Goal: Information Seeking & Learning: Learn about a topic

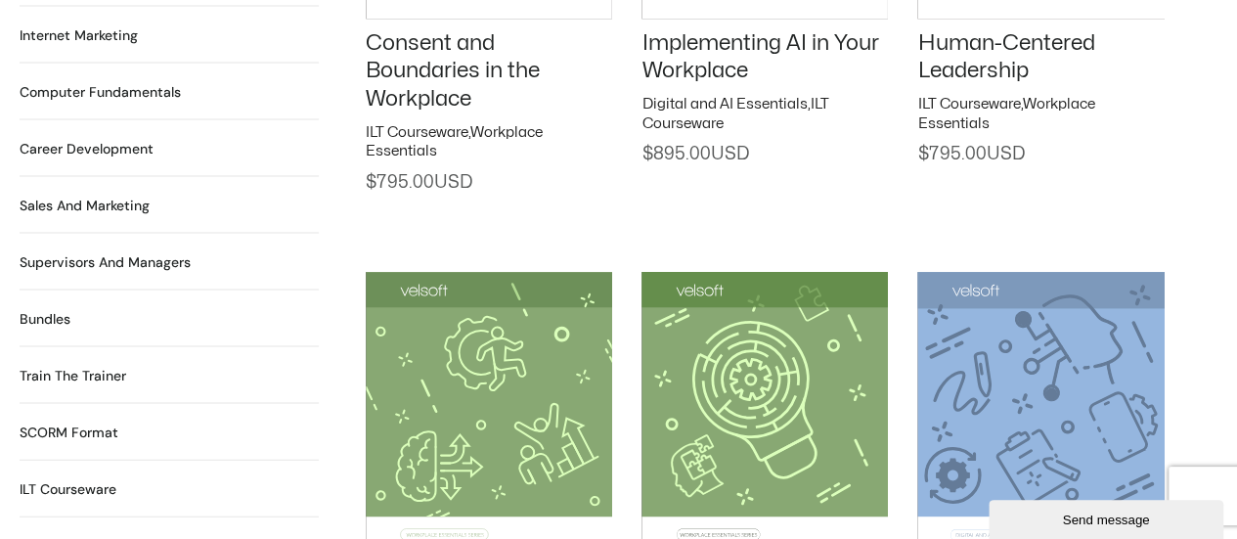
scroll to position [1862, 0]
click at [98, 195] on h2 "Sales and Marketing 17 Products" at bounding box center [85, 205] width 130 height 21
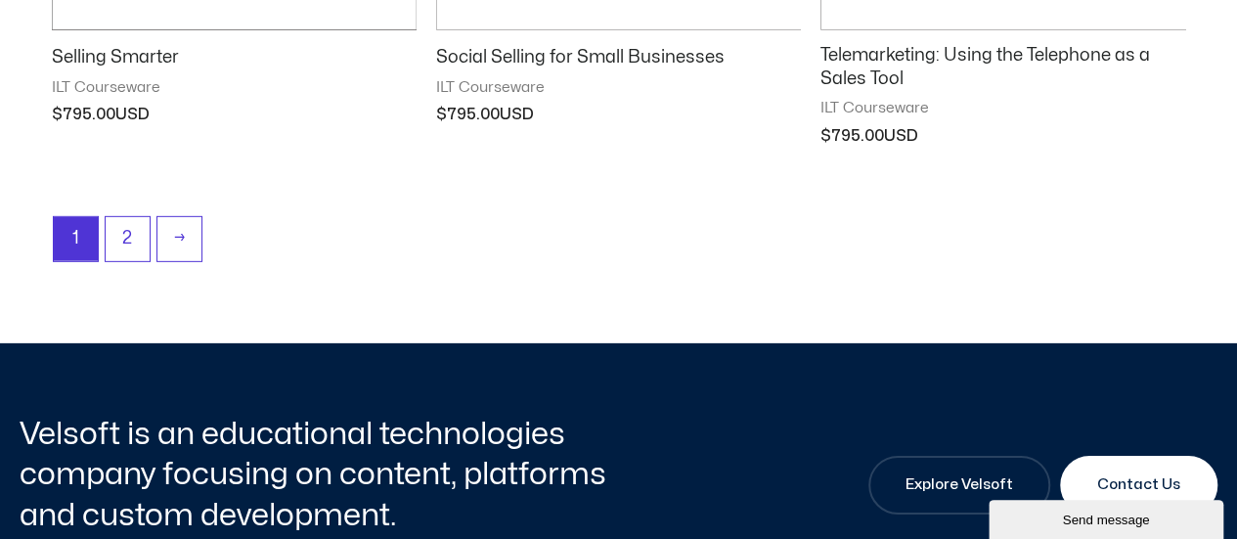
scroll to position [2883, 0]
click at [131, 225] on link "2" at bounding box center [128, 238] width 44 height 46
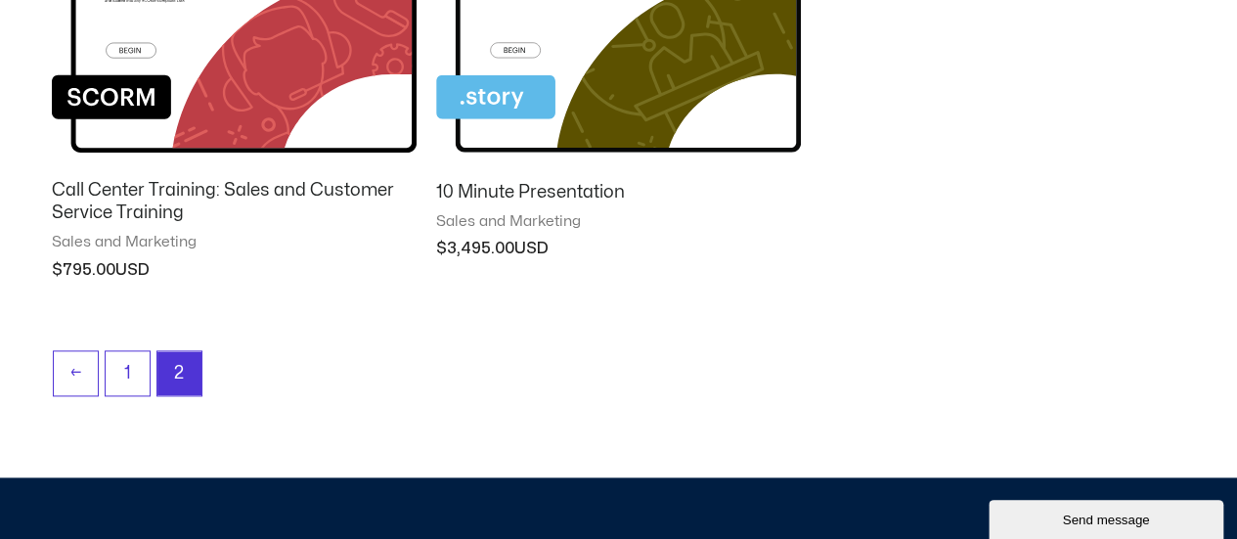
scroll to position [1203, 0]
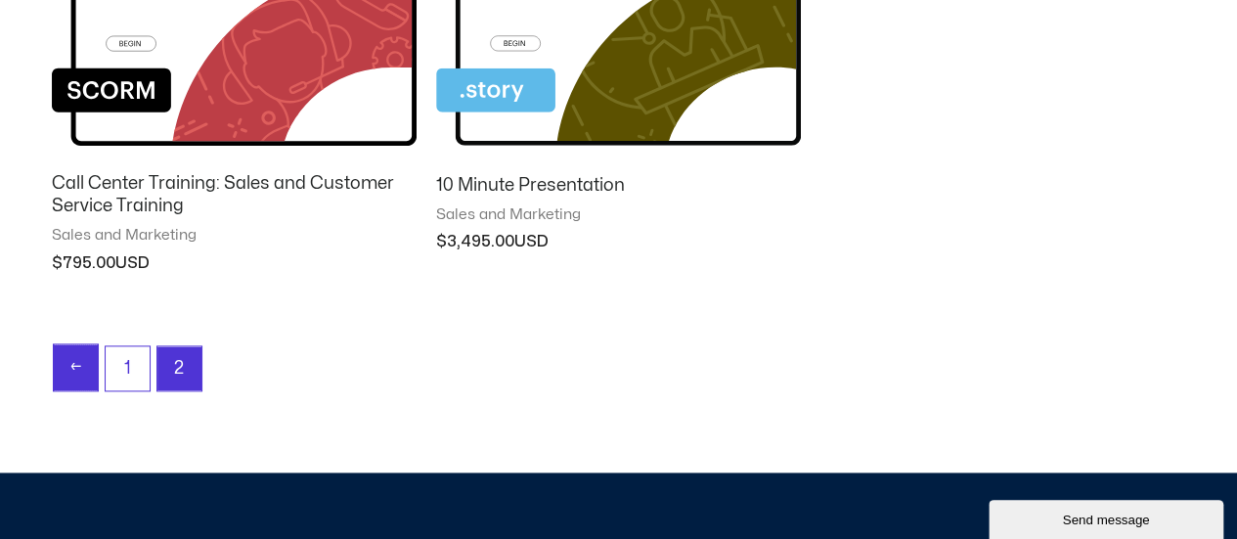
click at [68, 363] on link "←" at bounding box center [76, 367] width 44 height 46
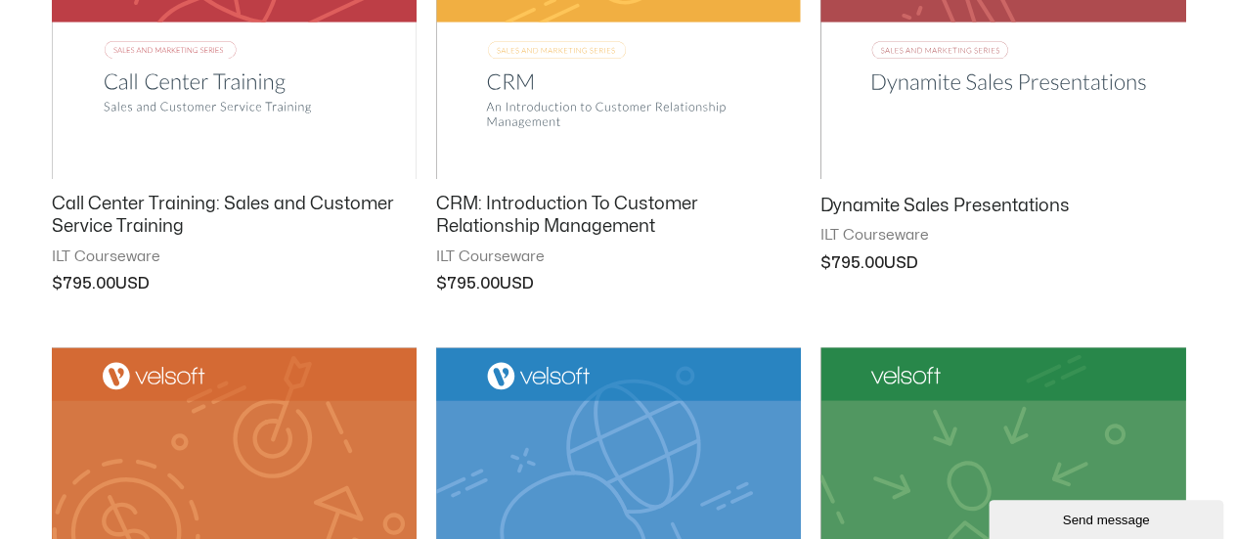
scroll to position [1383, 0]
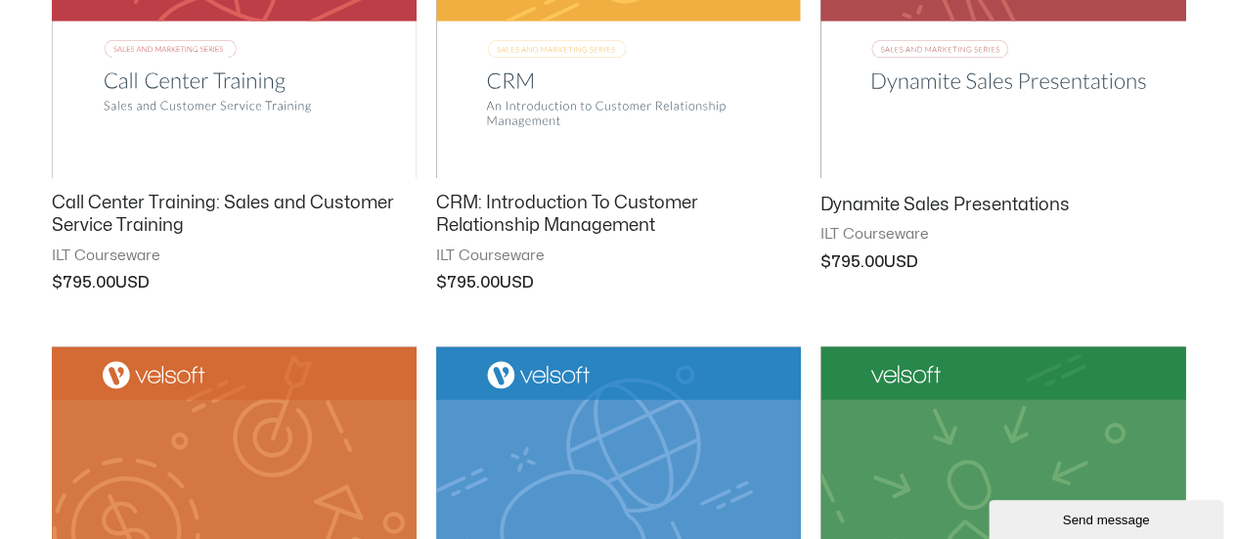
click at [588, 222] on h2 "CRM: Introduction To Customer Relationship Management" at bounding box center [618, 215] width 365 height 46
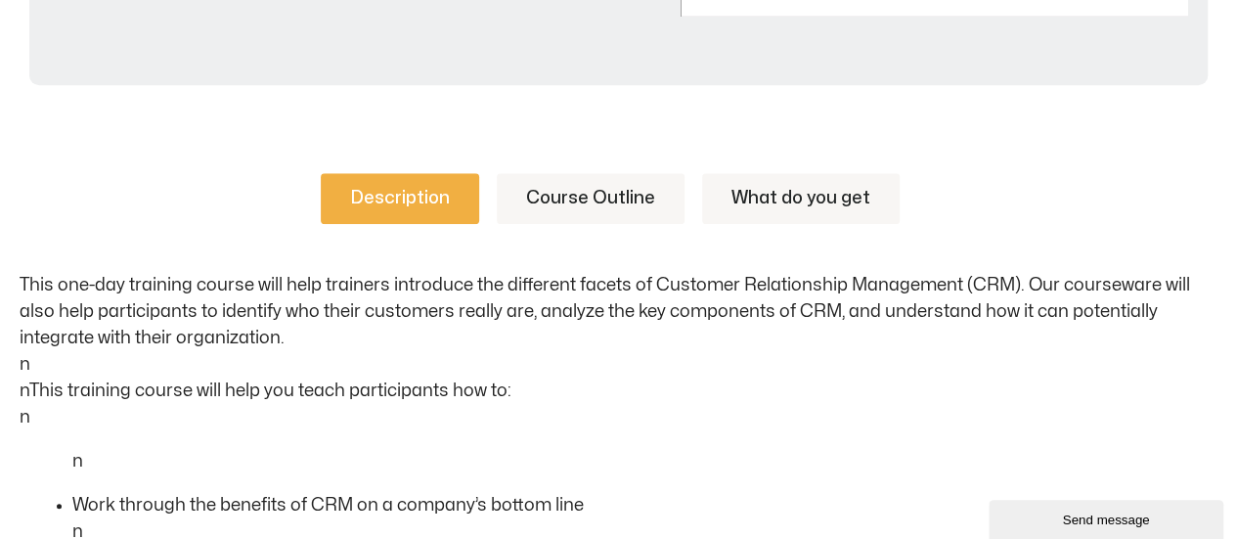
scroll to position [864, 0]
click at [608, 198] on link "Course Outline" at bounding box center [591, 198] width 188 height 51
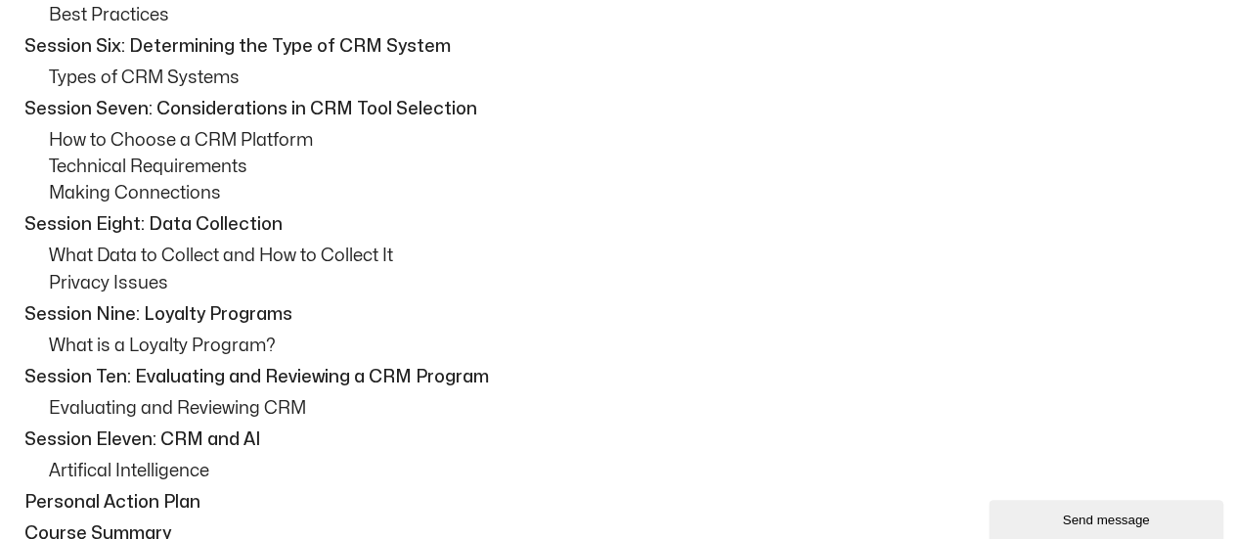
scroll to position [1592, 0]
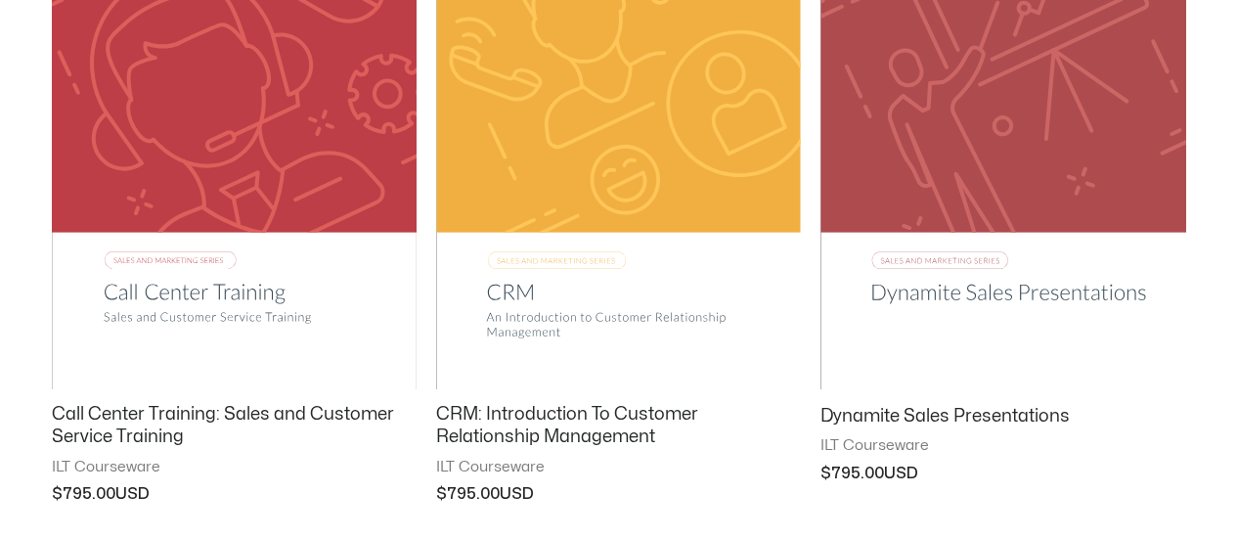
scroll to position [1316, 0]
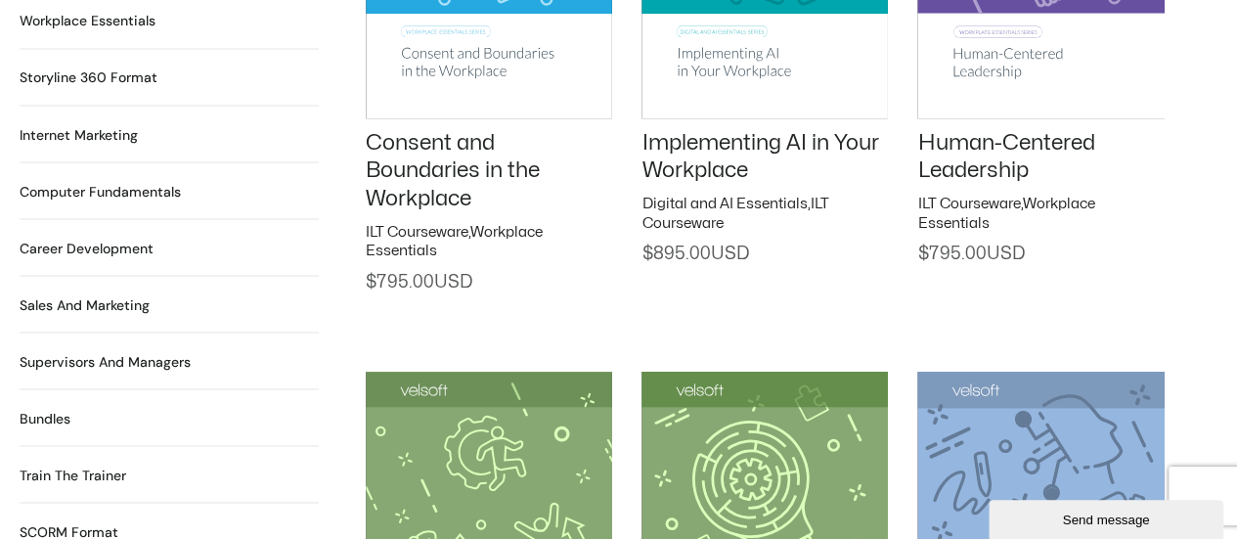
scroll to position [1770, 0]
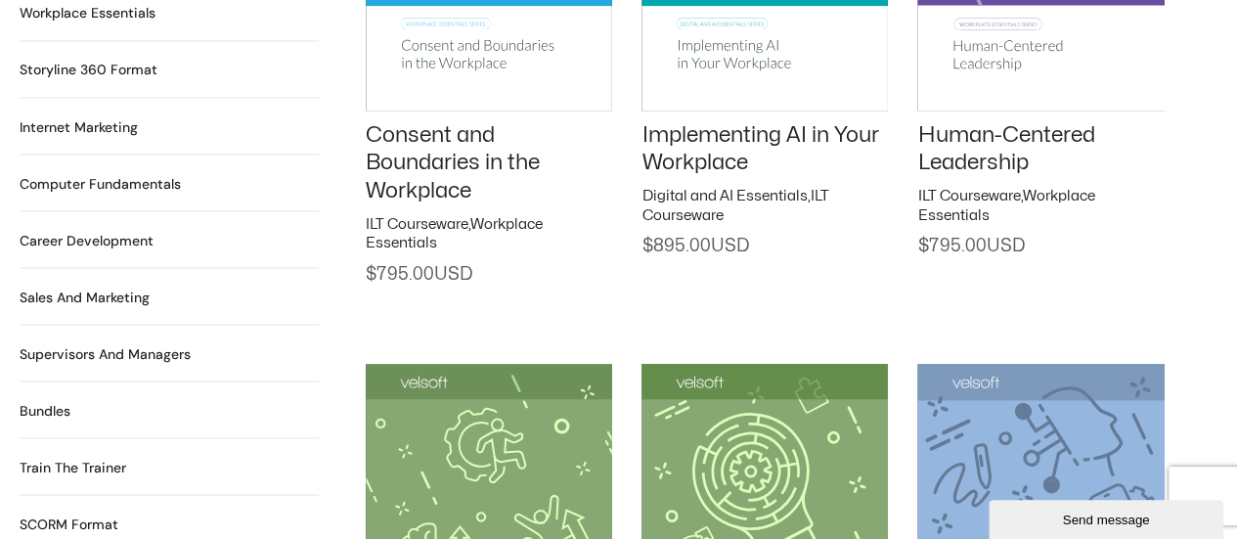
click at [96, 173] on h2 "Computer Fundamentals 55 Products" at bounding box center [100, 183] width 161 height 21
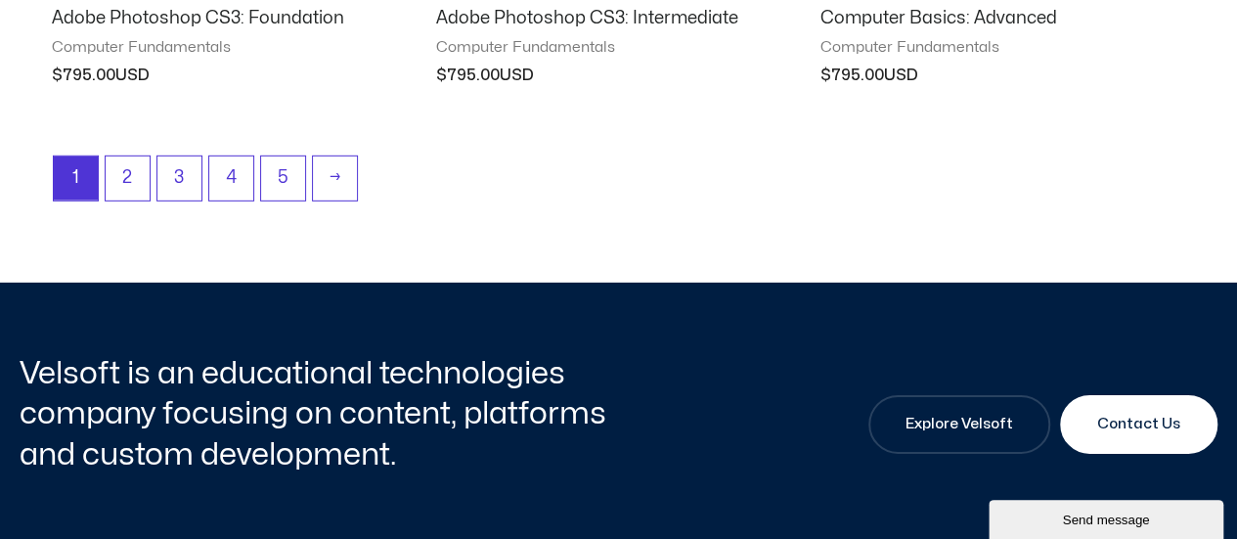
scroll to position [2880, 0]
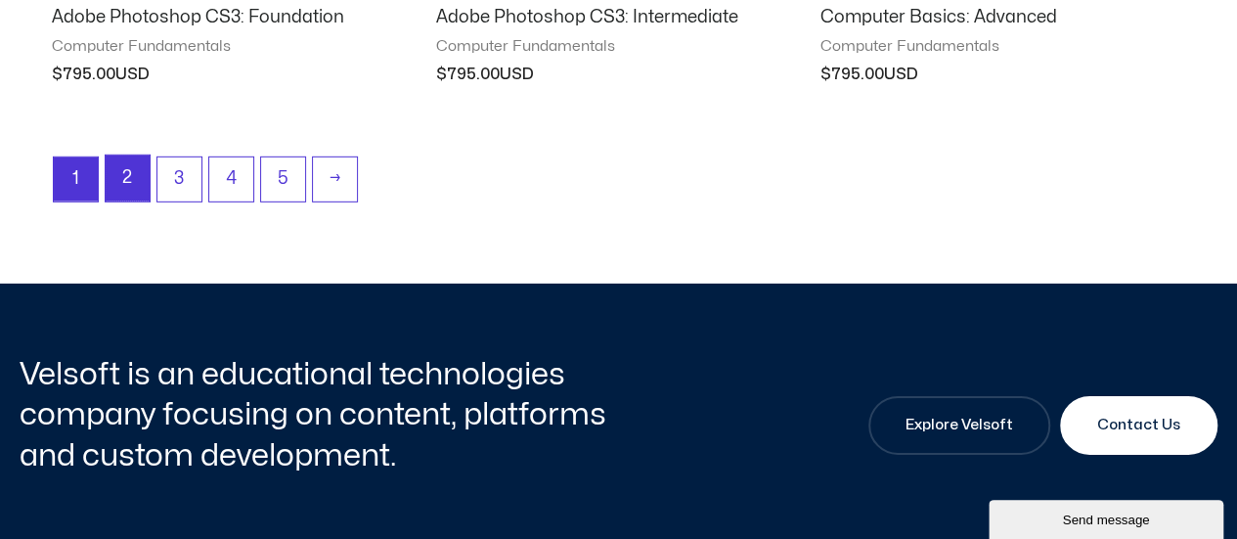
click at [134, 167] on link "2" at bounding box center [128, 178] width 44 height 46
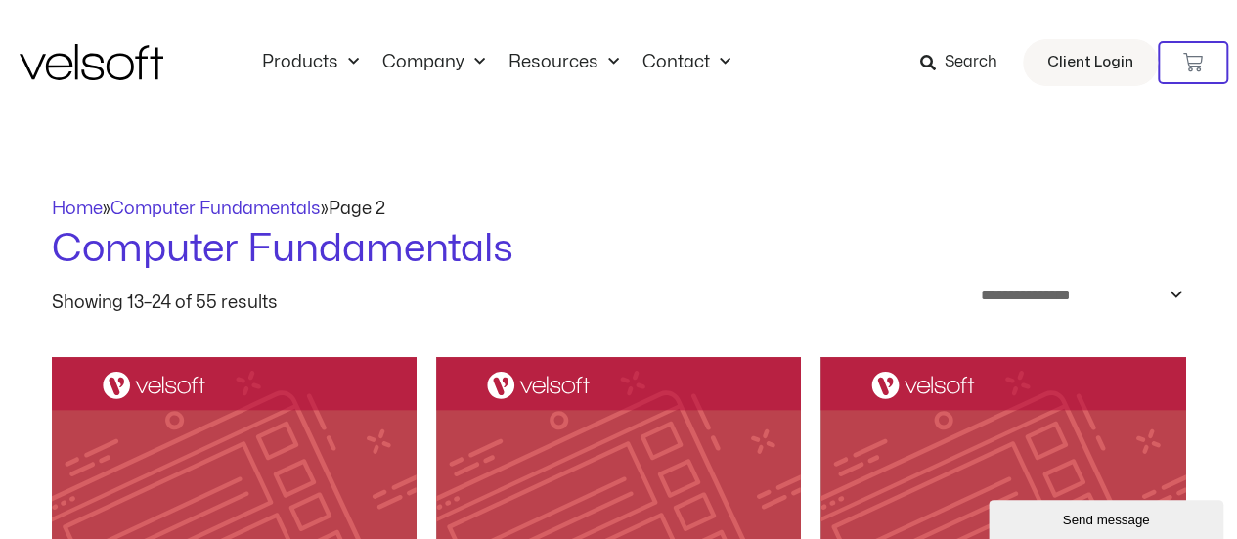
scroll to position [499, 0]
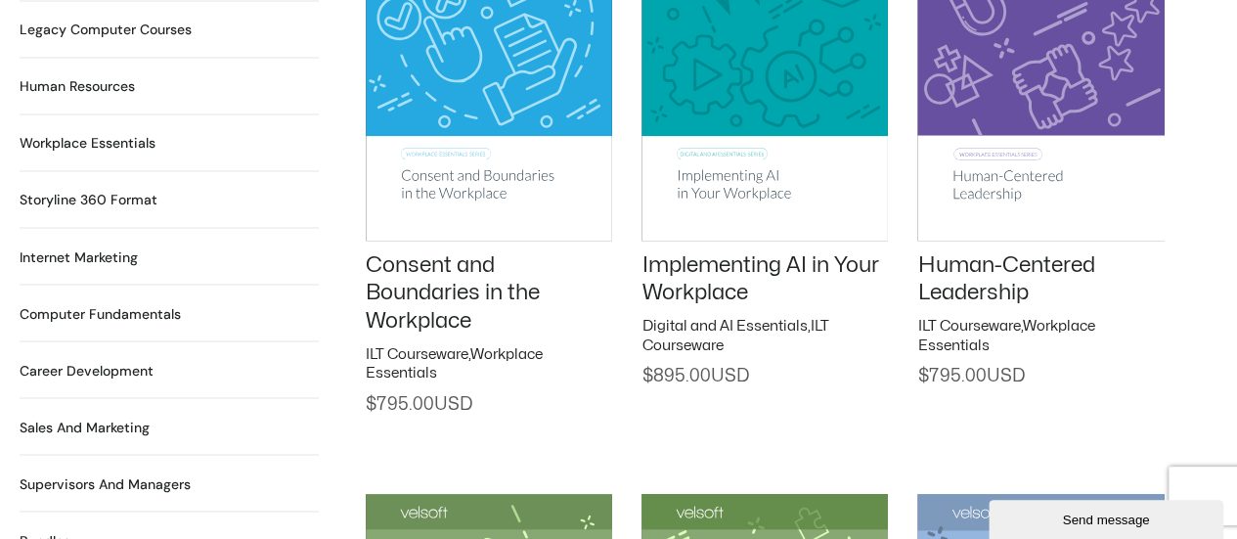
scroll to position [1639, 0]
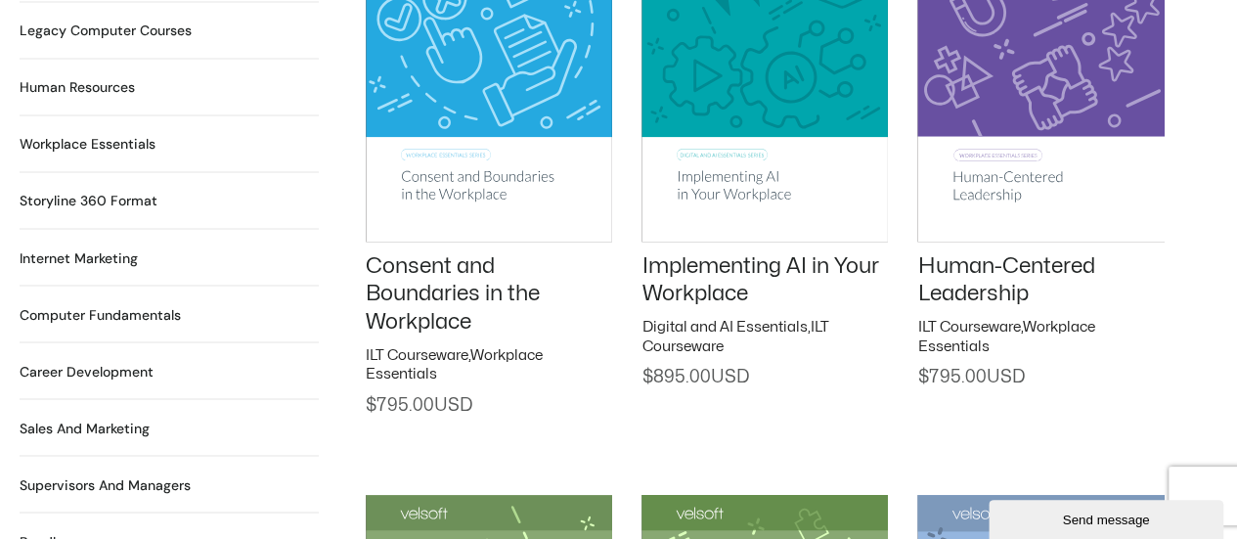
click at [103, 361] on h2 "Career Development 90 Products" at bounding box center [87, 371] width 134 height 21
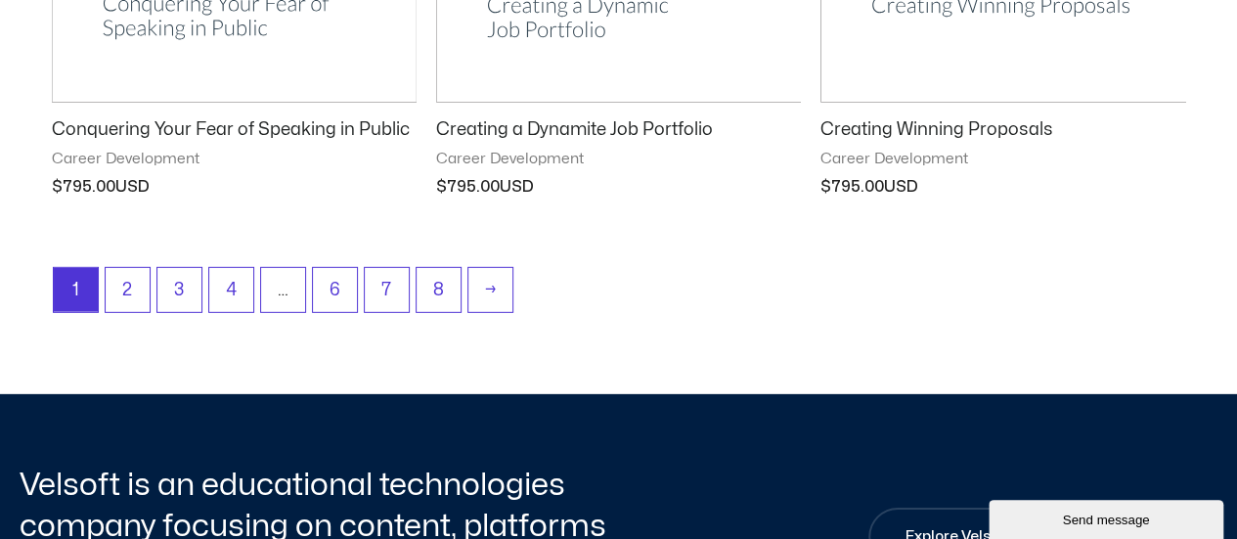
scroll to position [2789, 0]
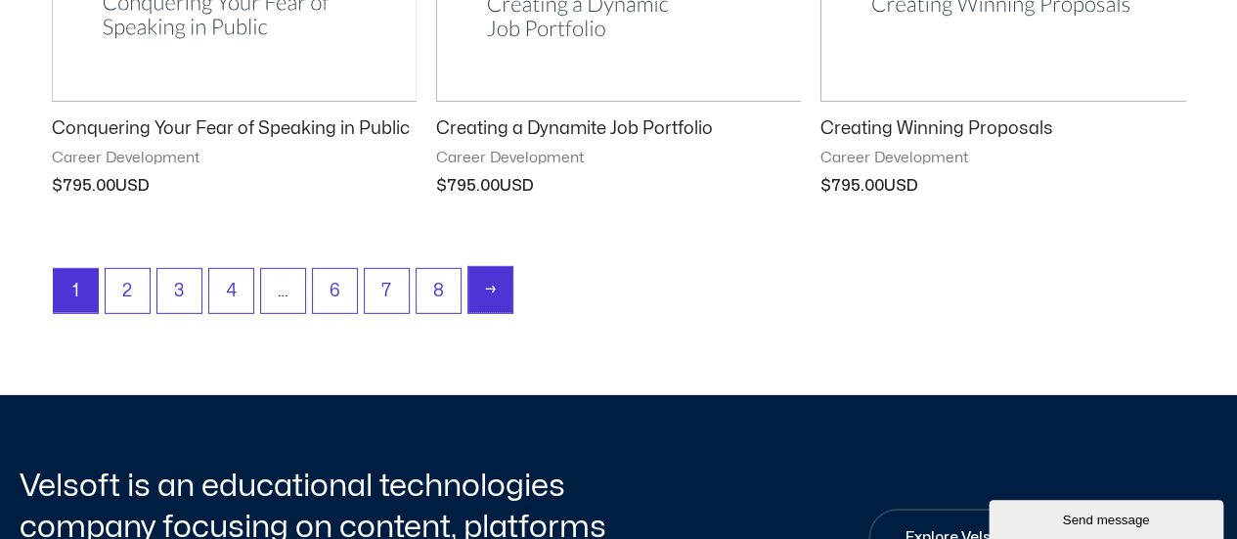
click at [499, 293] on link "→" at bounding box center [490, 290] width 44 height 46
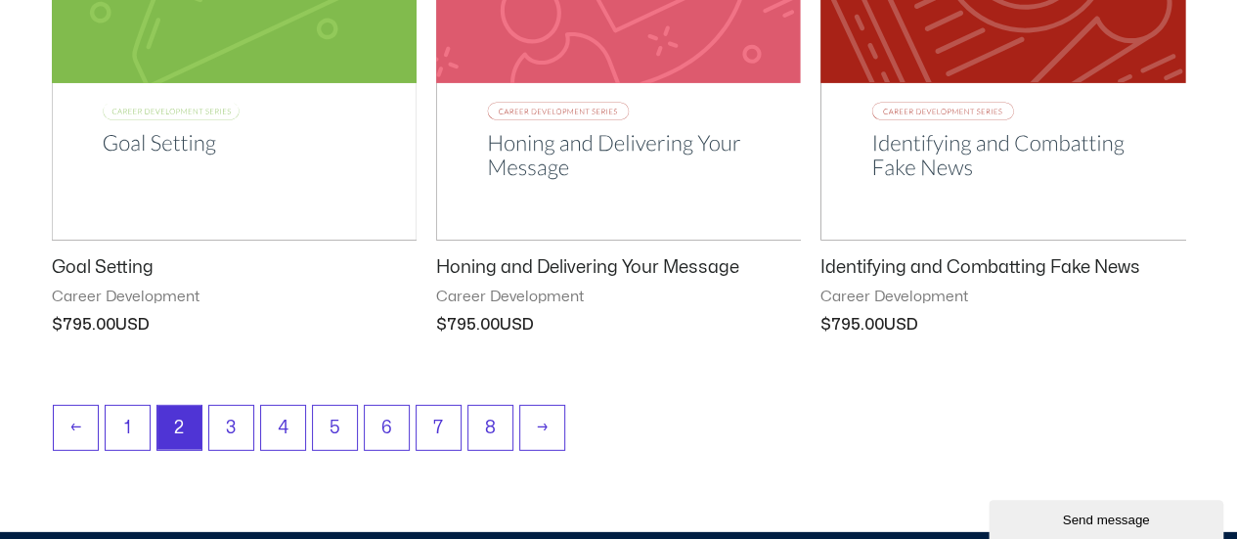
scroll to position [2651, 0]
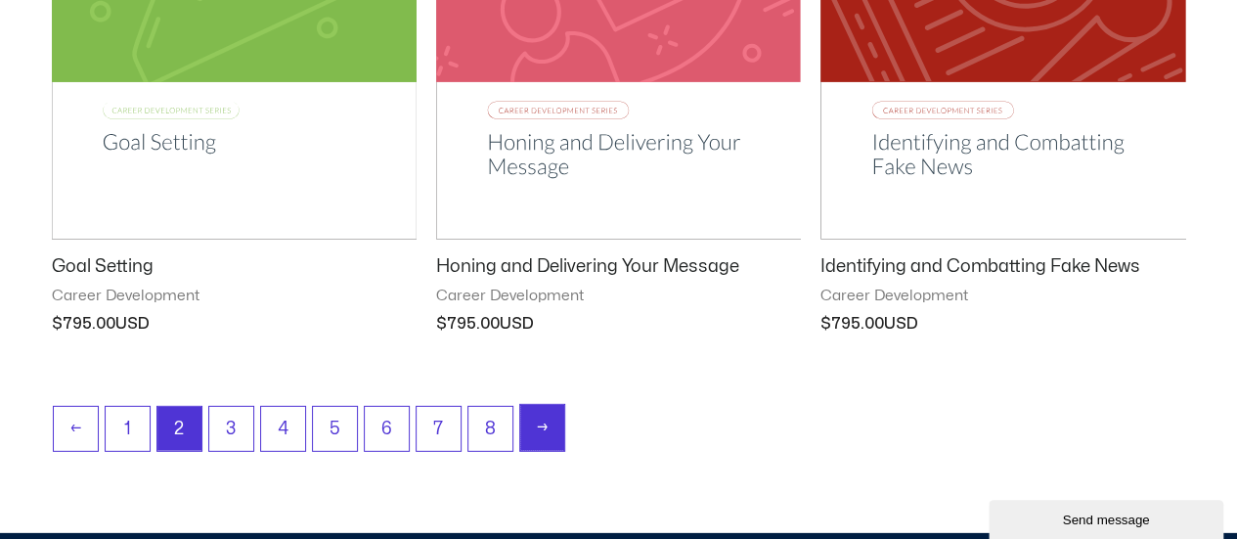
click at [524, 430] on link "→" at bounding box center [542, 428] width 44 height 46
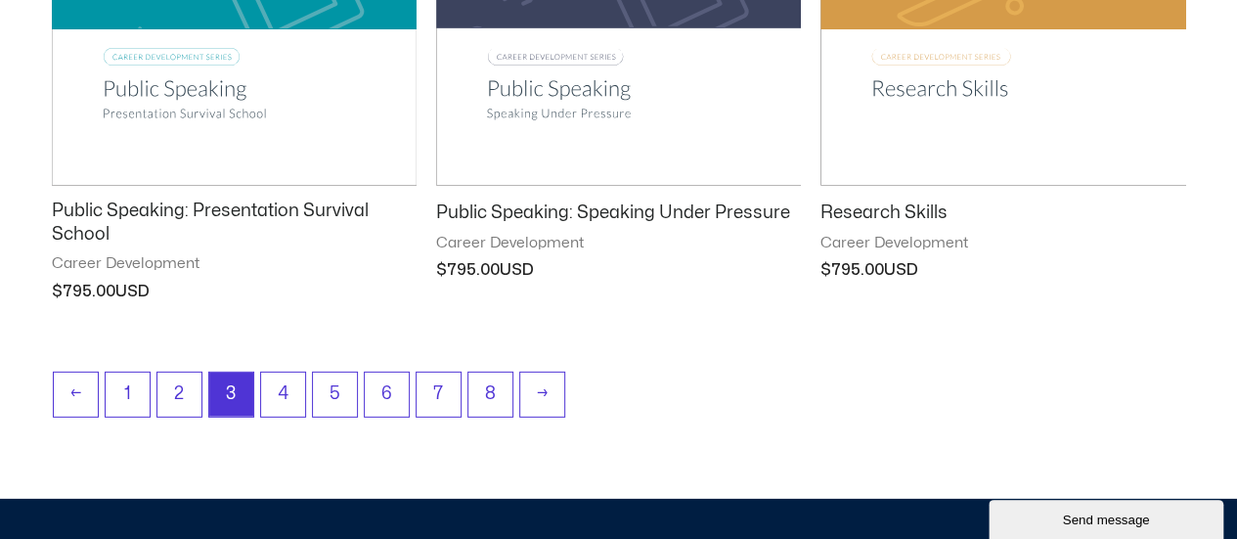
scroll to position [2726, 0]
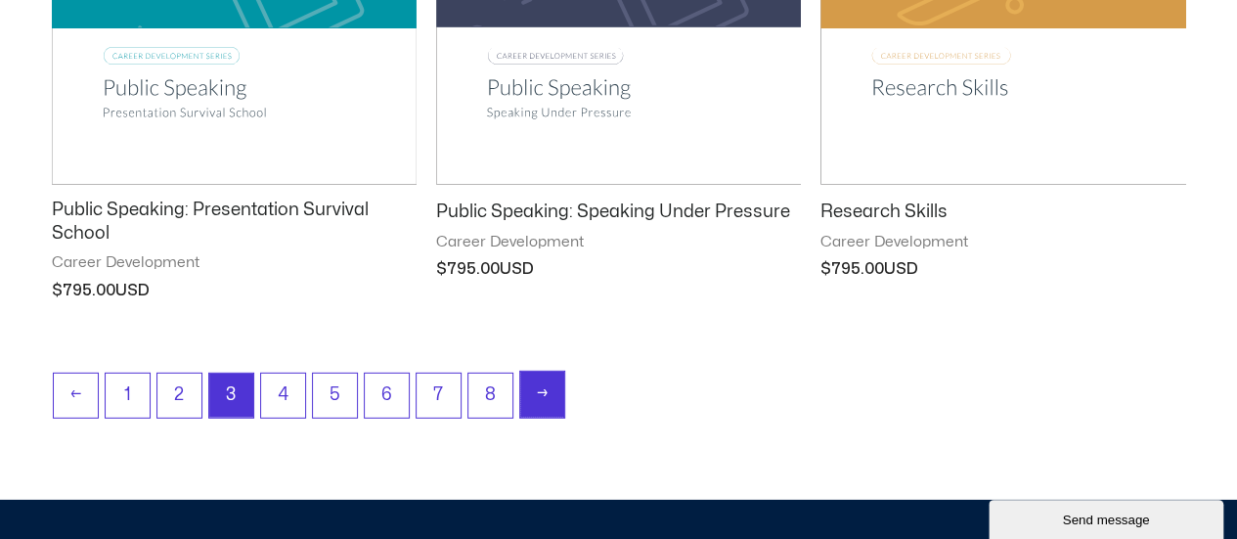
click at [546, 396] on link "→" at bounding box center [542, 395] width 44 height 46
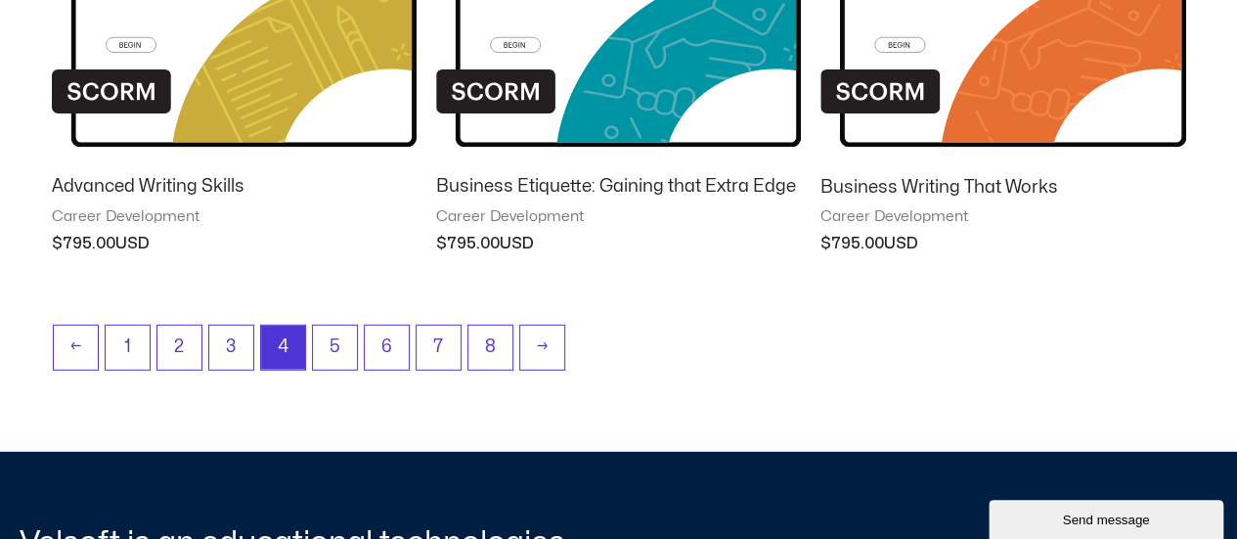
scroll to position [2532, 0]
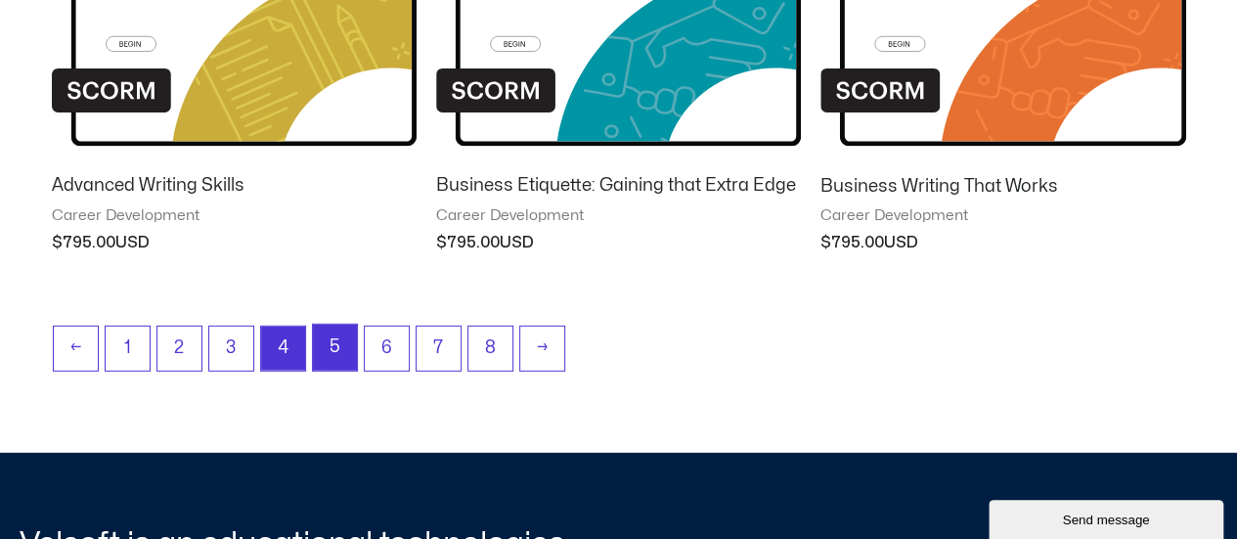
click at [346, 345] on link "5" at bounding box center [335, 348] width 44 height 46
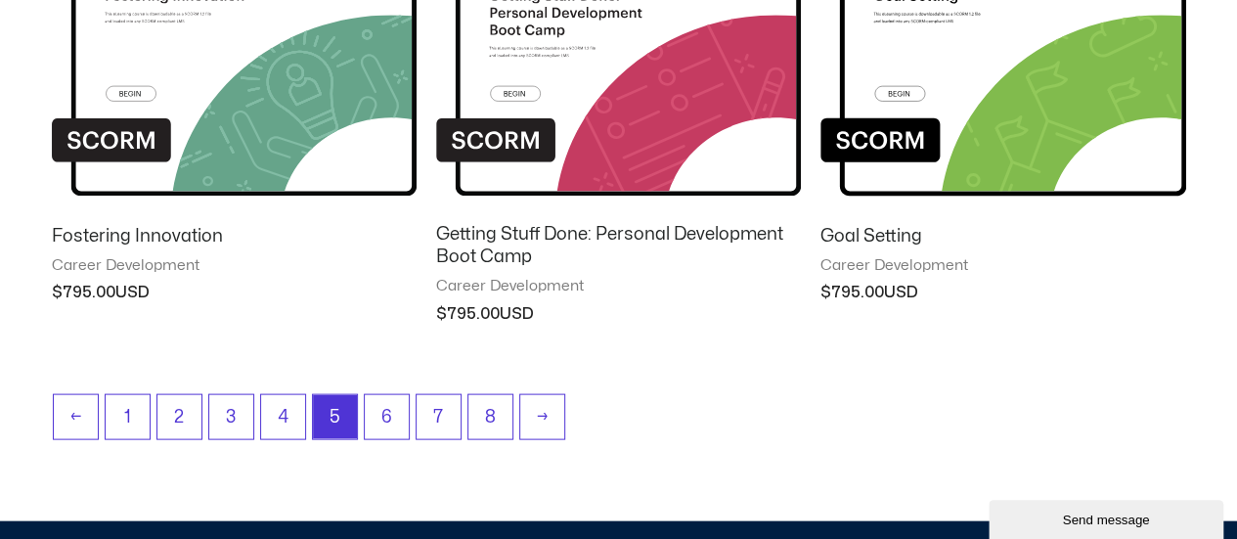
scroll to position [1885, 0]
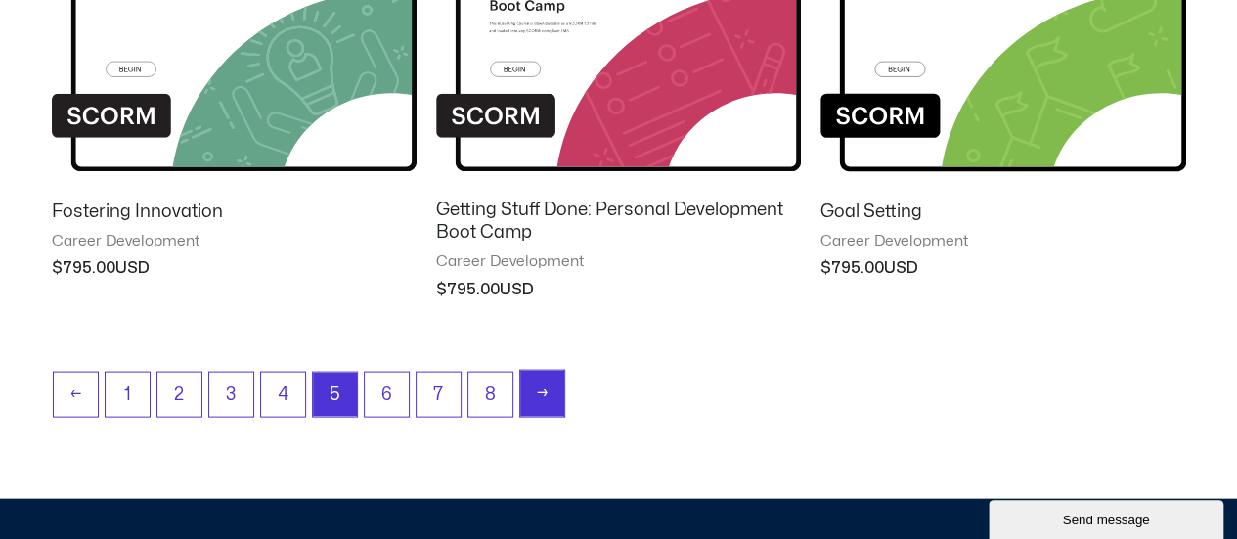
click at [550, 388] on link "→" at bounding box center [542, 394] width 44 height 46
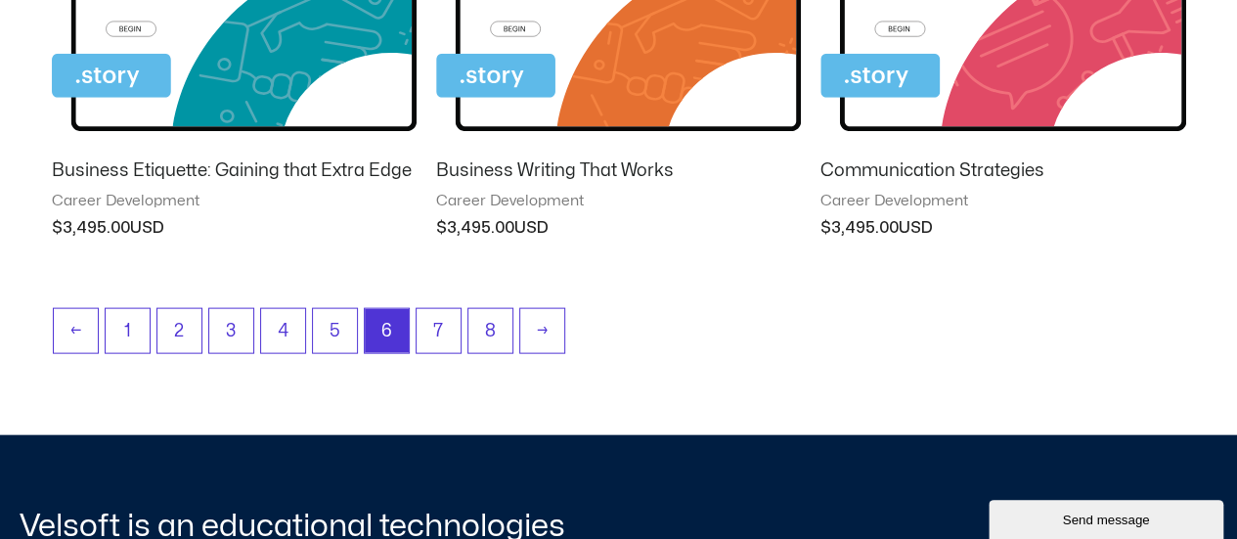
scroll to position [1968, 0]
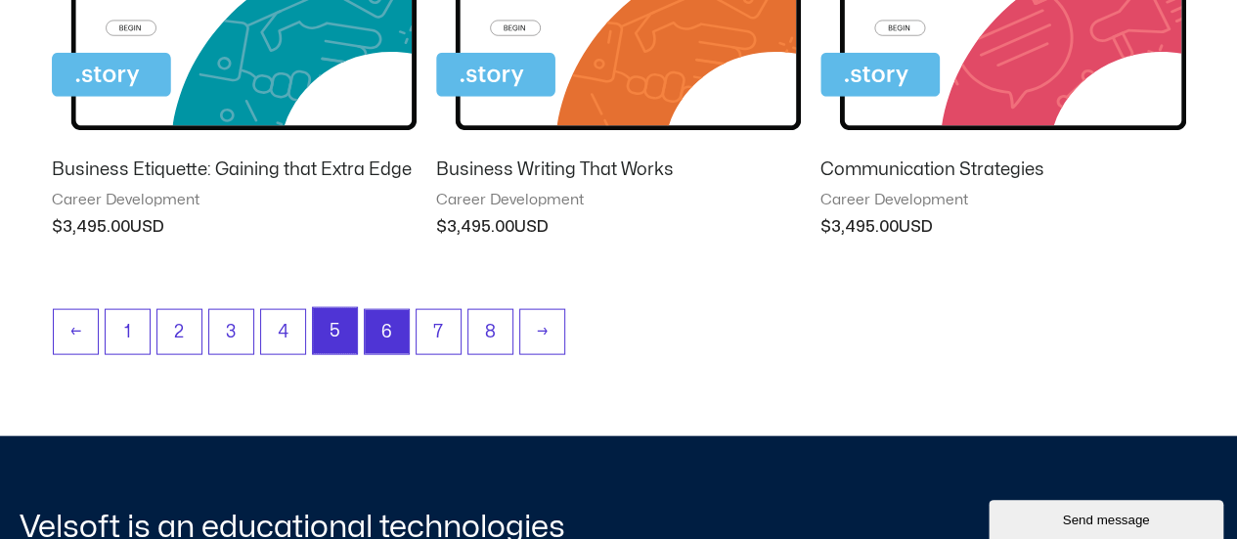
click at [338, 320] on link "5" at bounding box center [335, 331] width 44 height 46
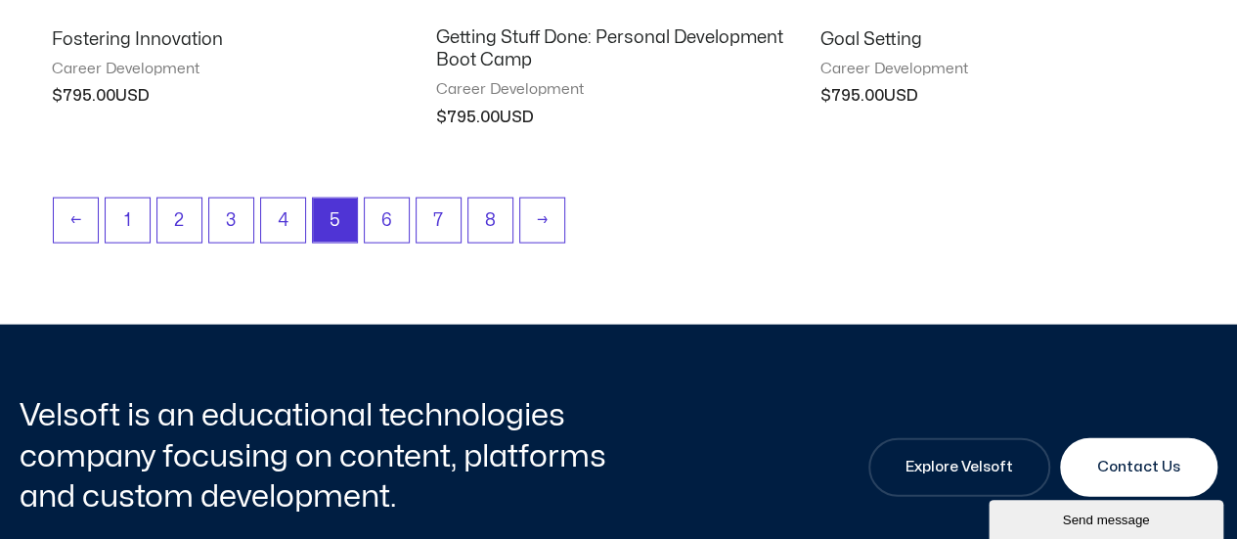
scroll to position [2061, 0]
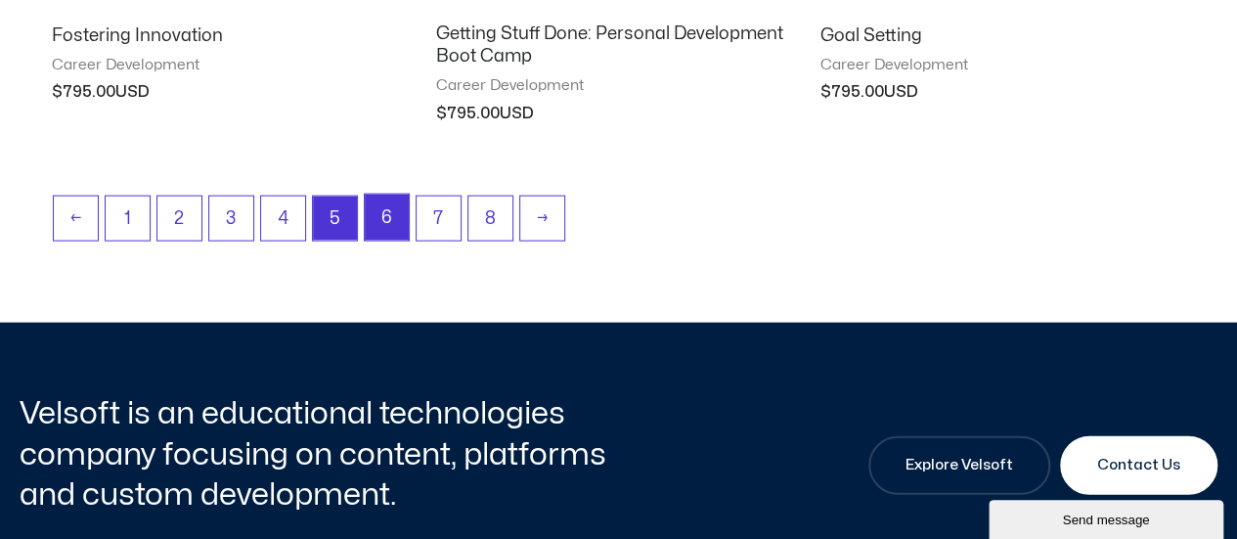
click at [396, 206] on link "6" at bounding box center [387, 218] width 44 height 46
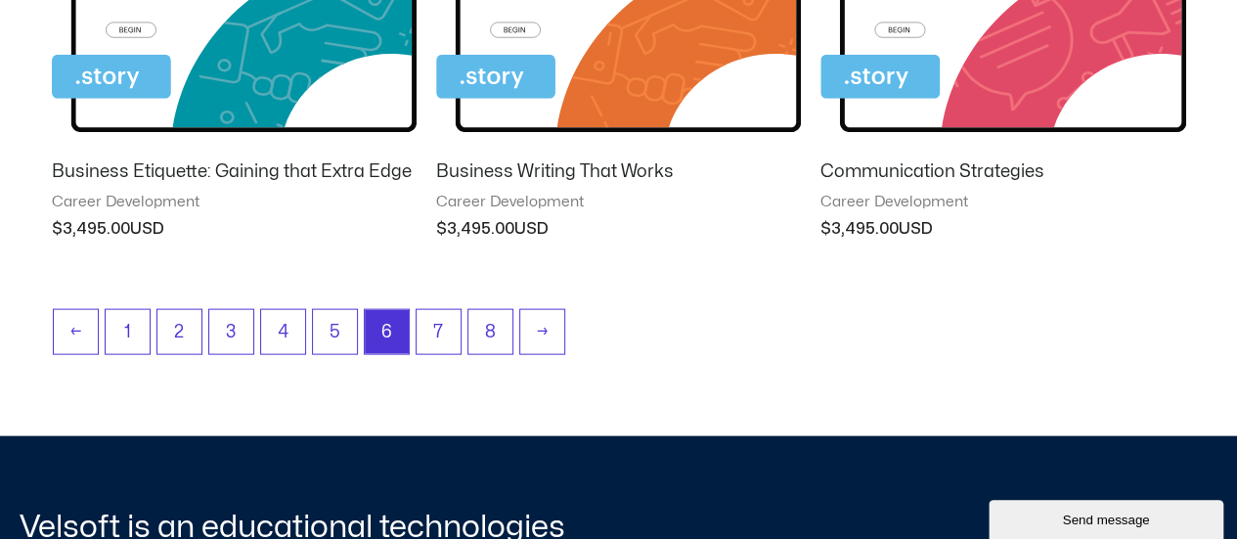
scroll to position [1967, 0]
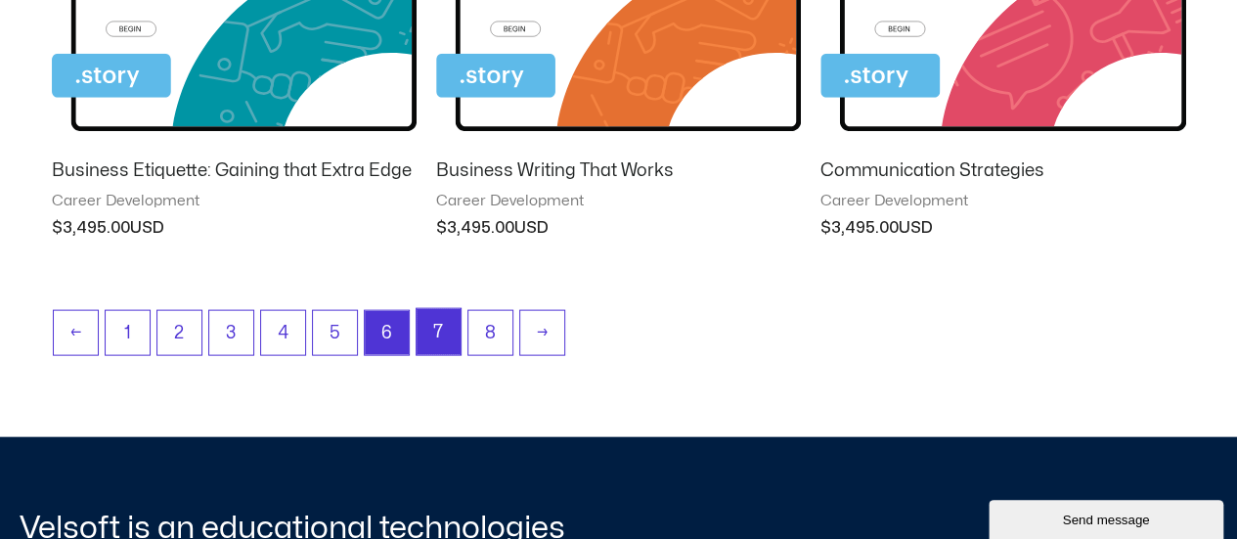
click at [440, 333] on link "7" at bounding box center [439, 332] width 44 height 46
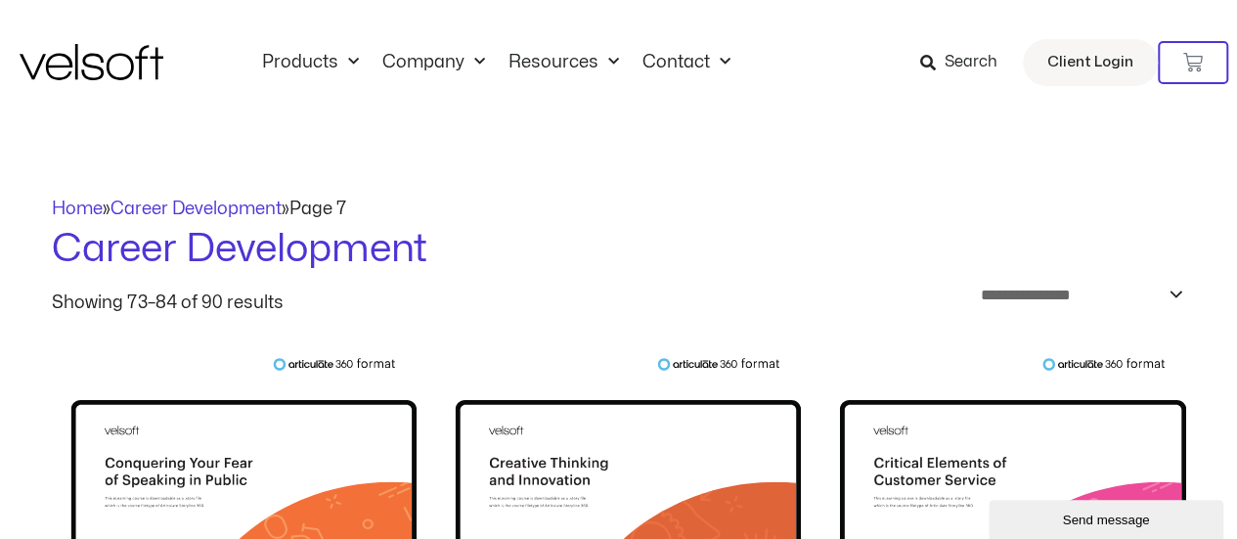
click at [102, 66] on img at bounding box center [92, 62] width 144 height 36
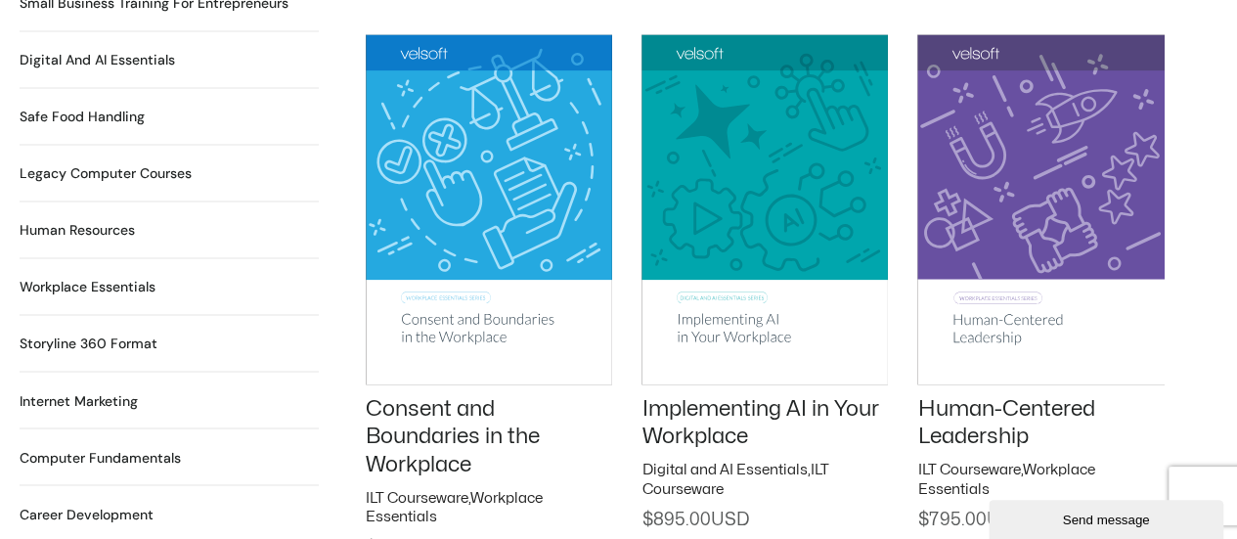
scroll to position [1501, 0]
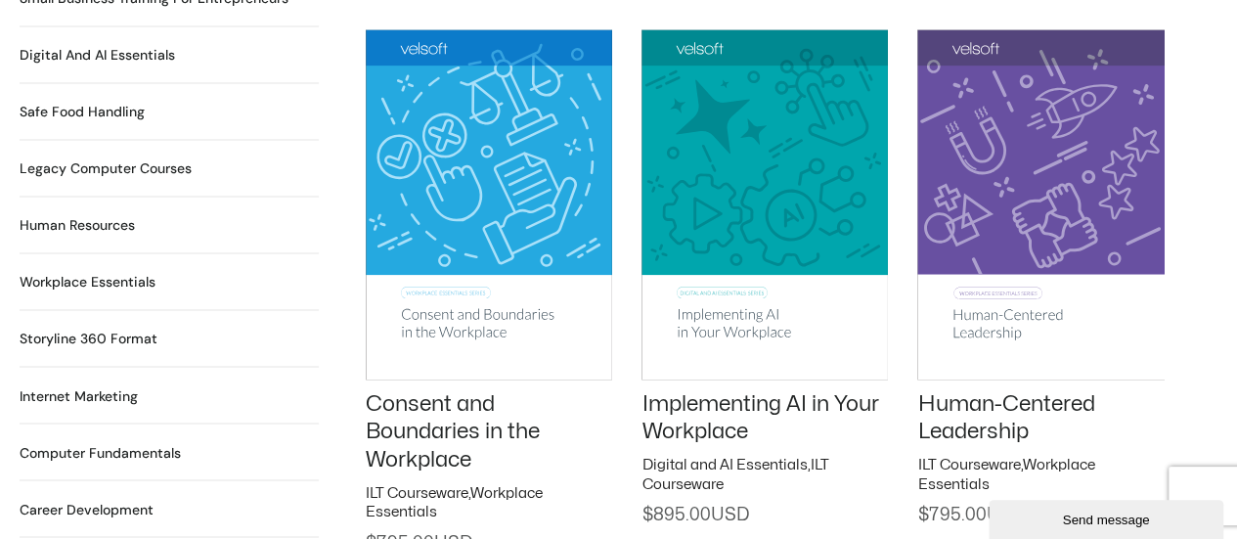
click at [88, 215] on h2 "Human Resources 64 Products" at bounding box center [77, 225] width 115 height 21
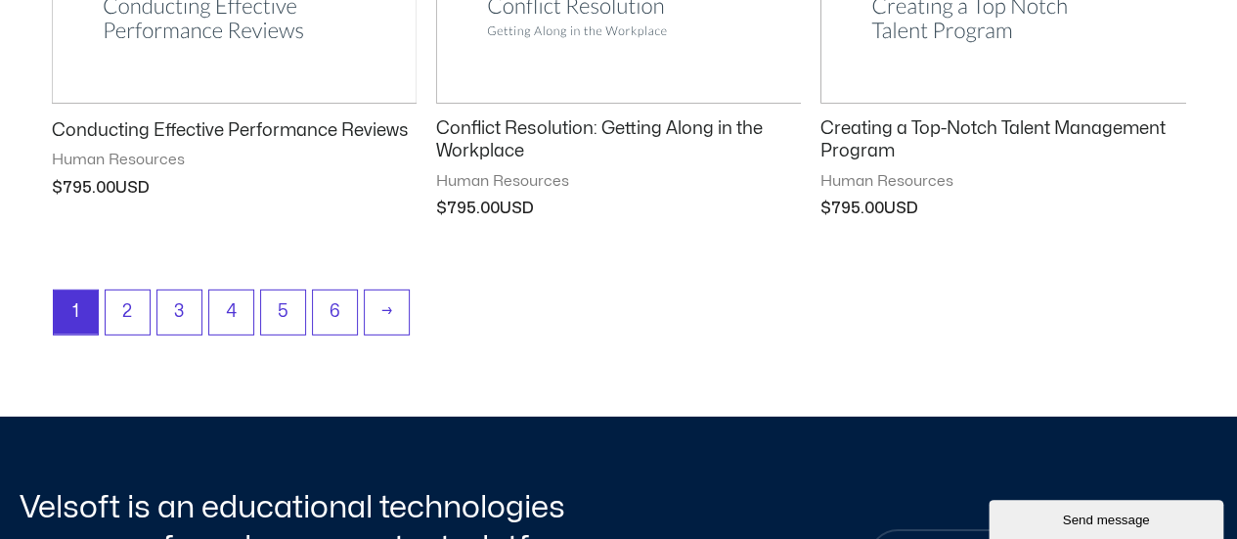
scroll to position [2788, 0]
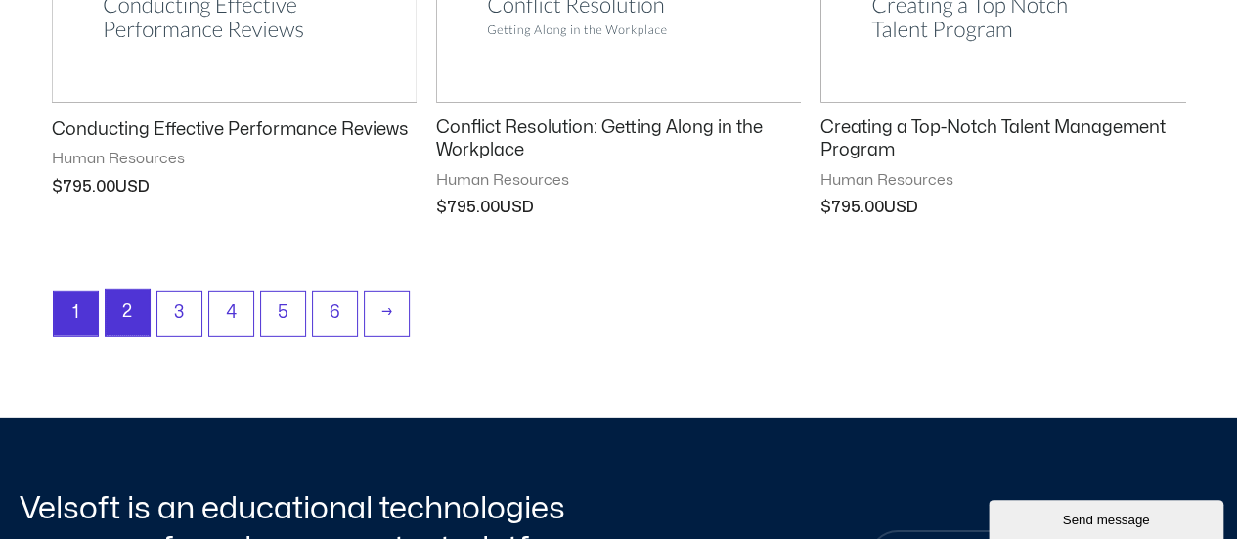
click at [139, 310] on link "2" at bounding box center [128, 312] width 44 height 46
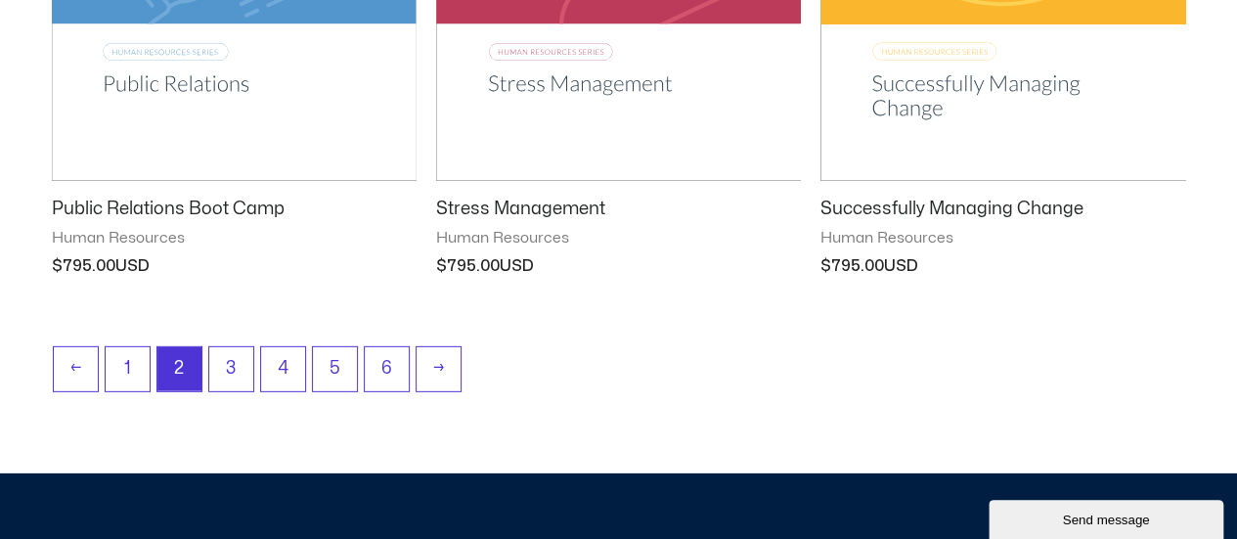
scroll to position [2759, 0]
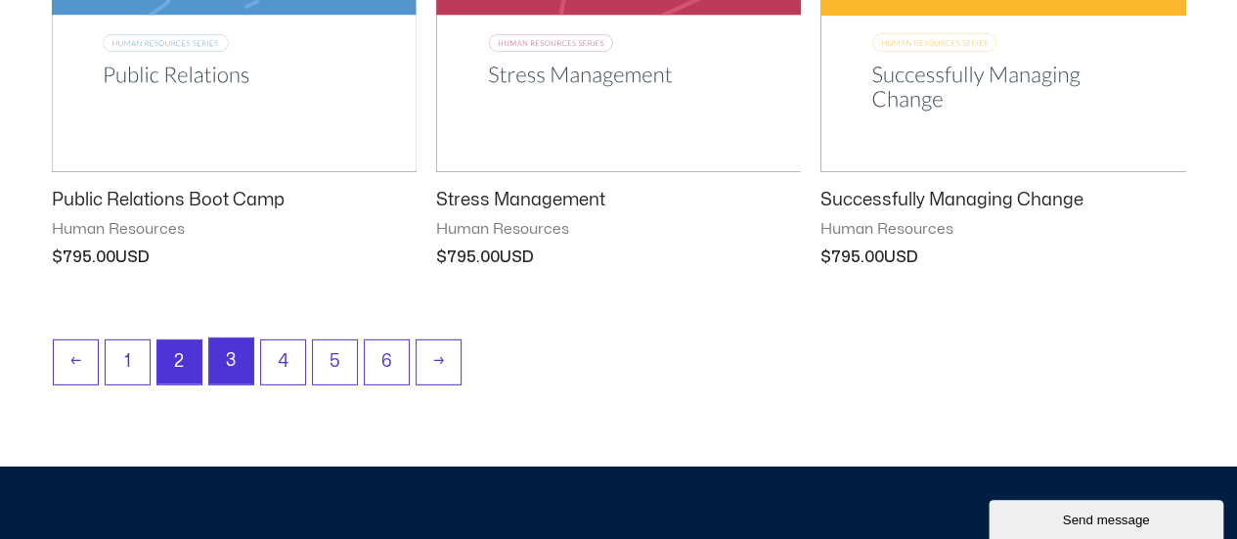
click at [239, 353] on link "3" at bounding box center [231, 361] width 44 height 46
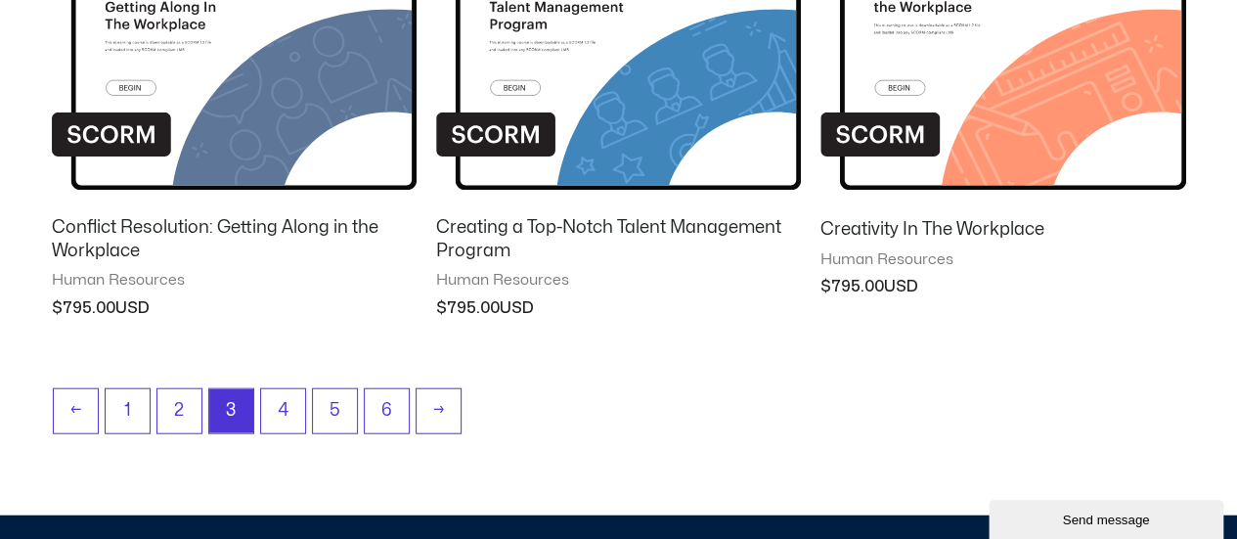
scroll to position [2112, 0]
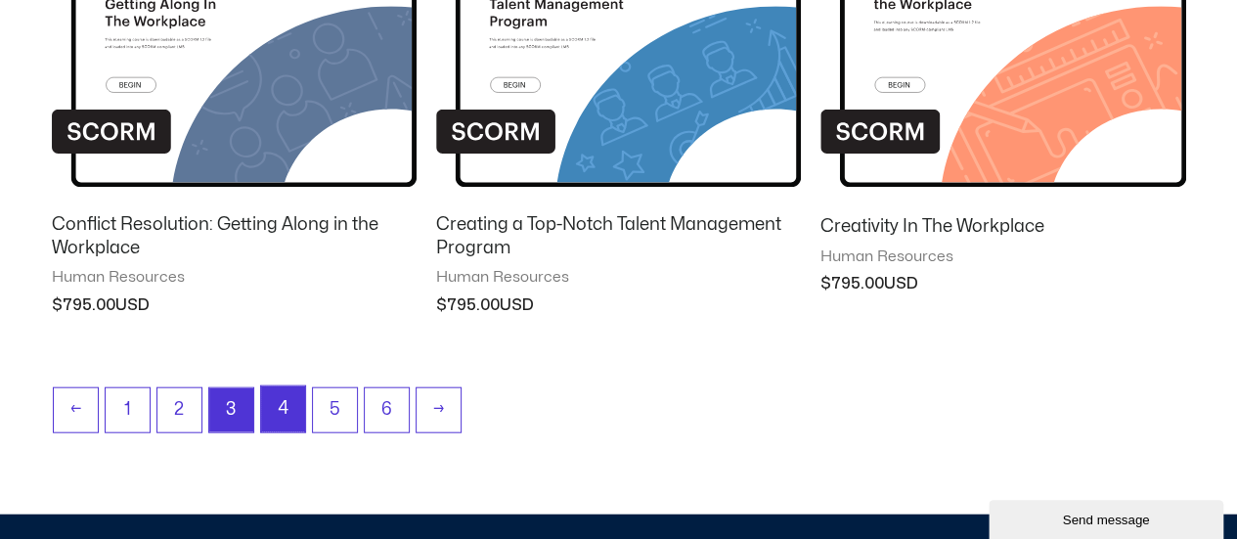
click at [276, 396] on link "4" at bounding box center [283, 409] width 44 height 46
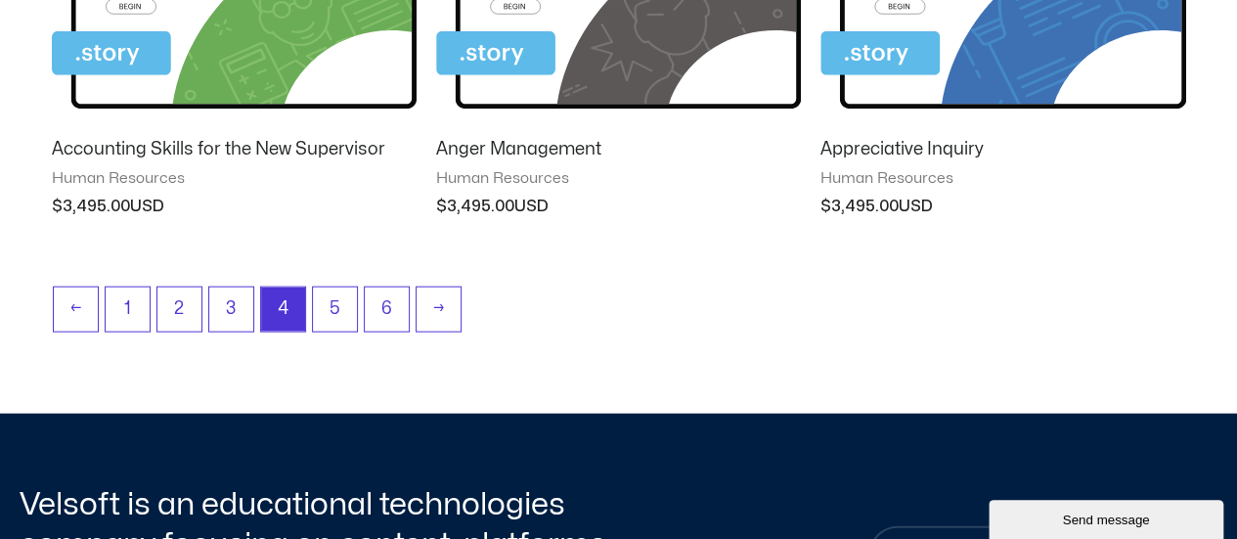
scroll to position [2011, 0]
